Goal: Task Accomplishment & Management: Use online tool/utility

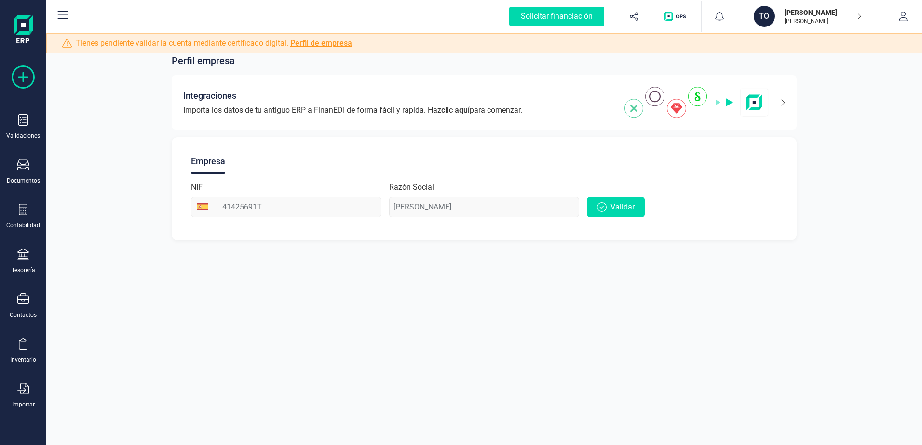
click at [20, 72] on icon at bounding box center [23, 77] width 23 height 23
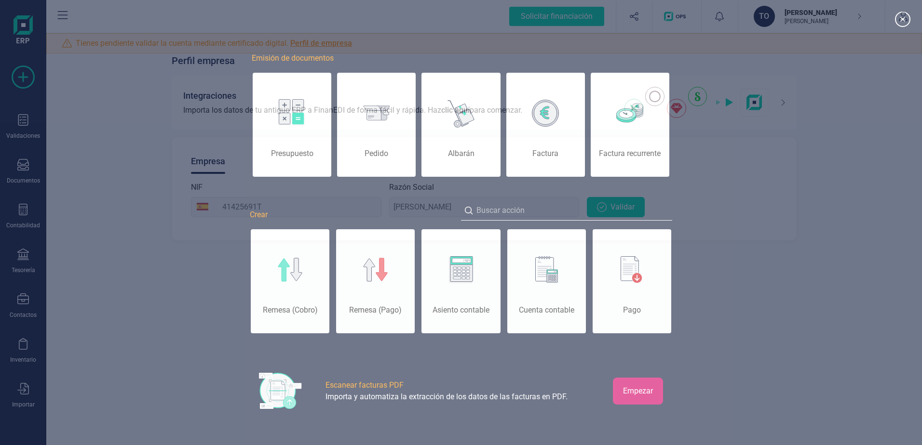
scroll to position [0, 48]
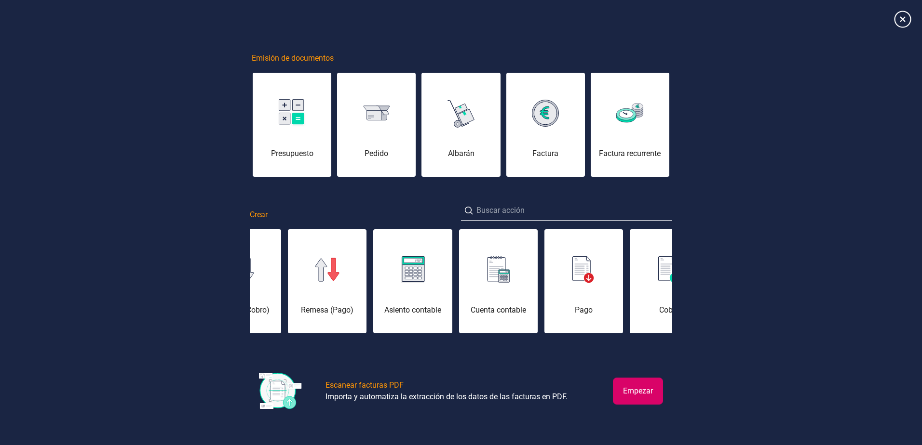
click at [897, 16] on icon at bounding box center [902, 19] width 17 height 17
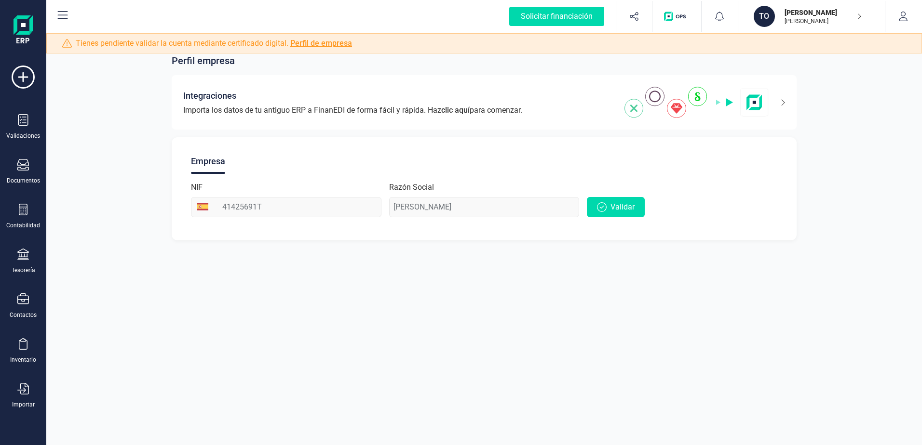
click at [62, 17] on icon at bounding box center [63, 16] width 12 height 12
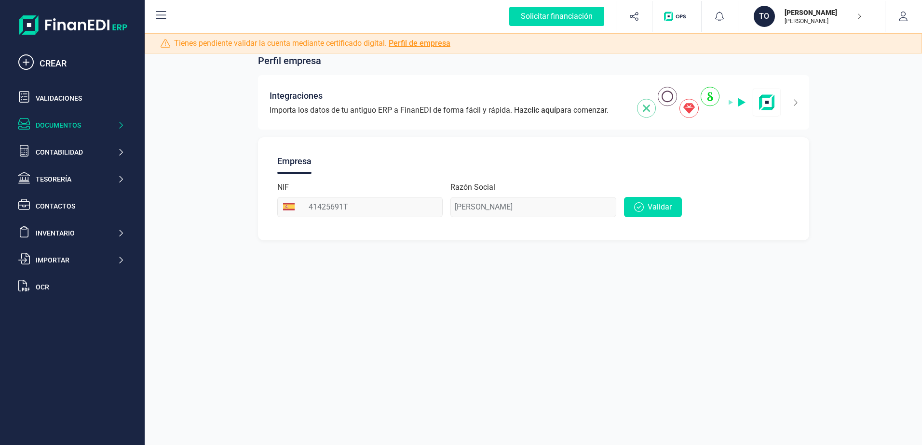
click at [92, 123] on div "Documentos" at bounding box center [76, 125] width 81 height 10
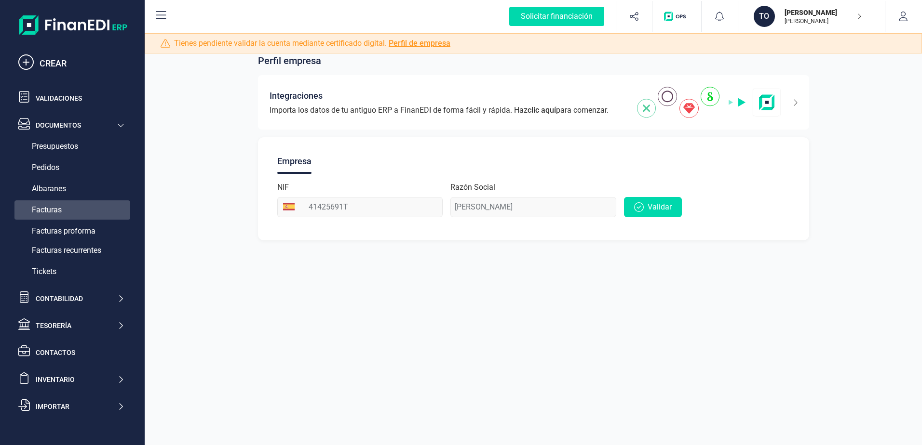
click at [56, 204] on span "Facturas" at bounding box center [47, 210] width 30 height 12
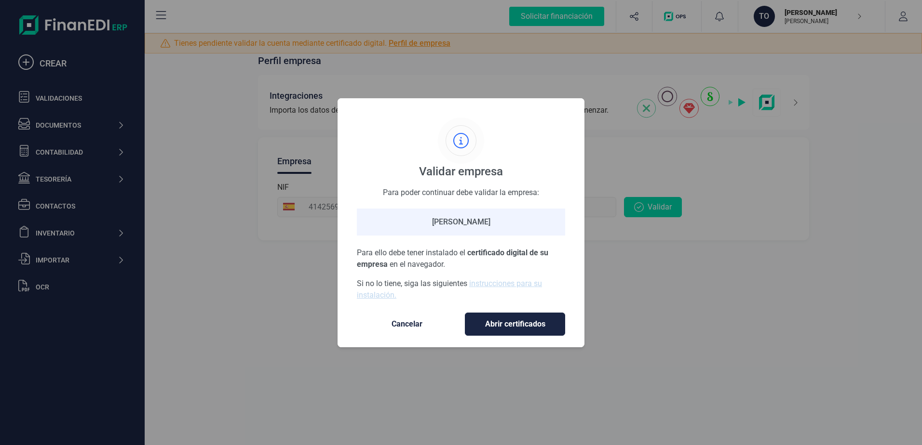
click at [390, 324] on span "Cancelar" at bounding box center [406, 325] width 81 height 12
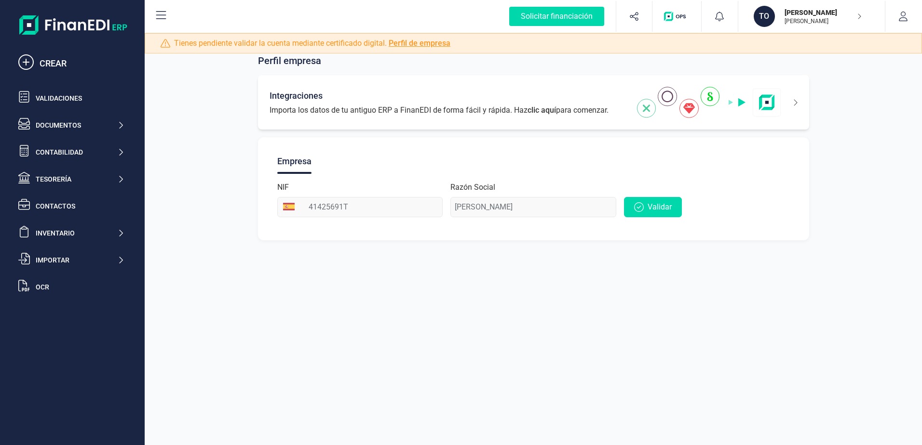
click at [617, 109] on div "Integraciones Importa los datos de tu antiguo ERP a FinanEDI de forma fácil y r…" at bounding box center [444, 102] width 350 height 27
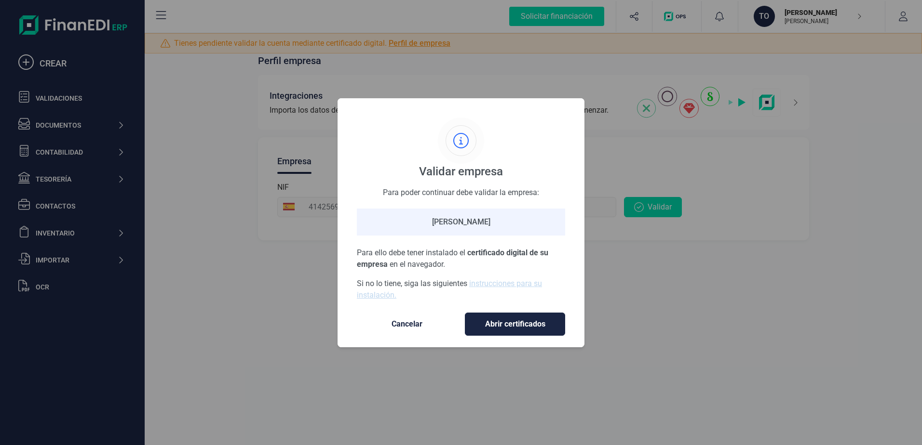
click at [407, 321] on span "Cancelar" at bounding box center [406, 325] width 81 height 12
